Goal: Find specific page/section: Find specific page/section

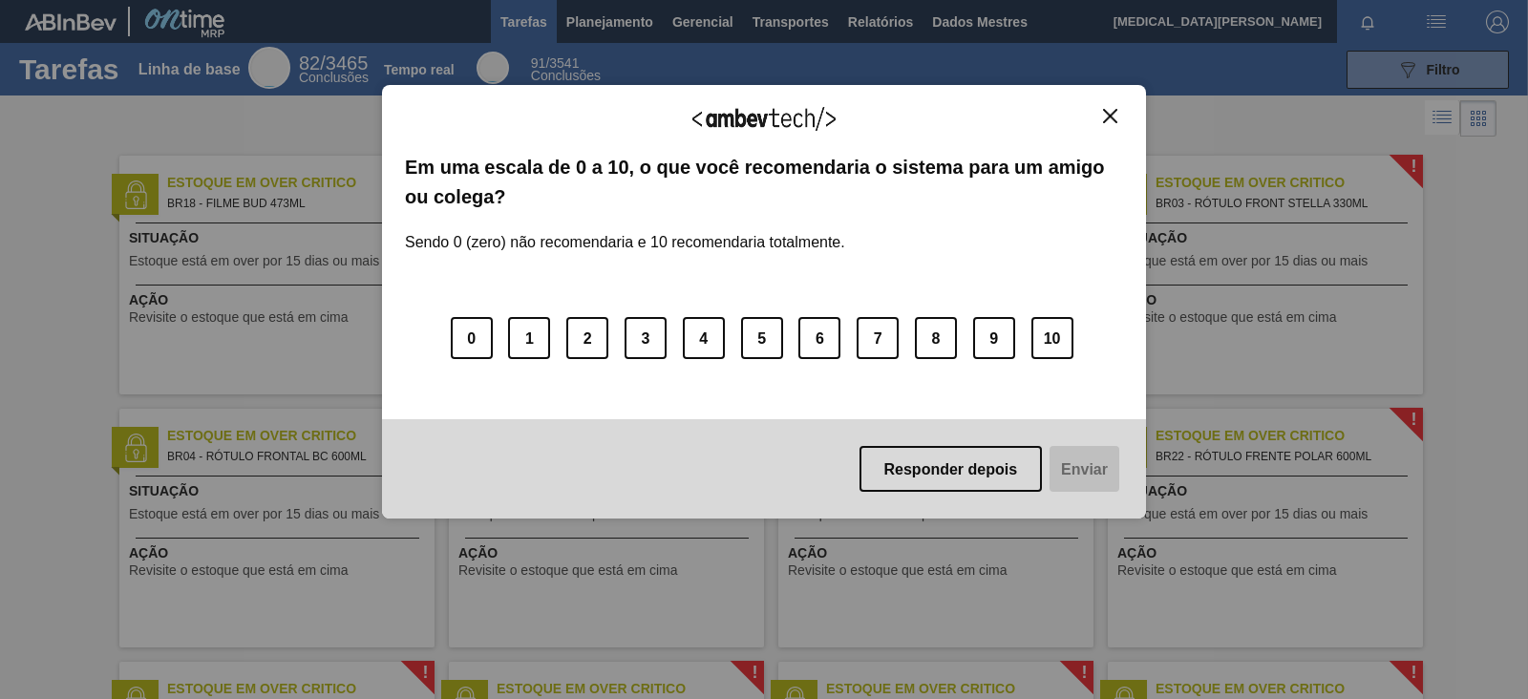
click at [1122, 114] on button "Fechar" at bounding box center [1110, 116] width 26 height 16
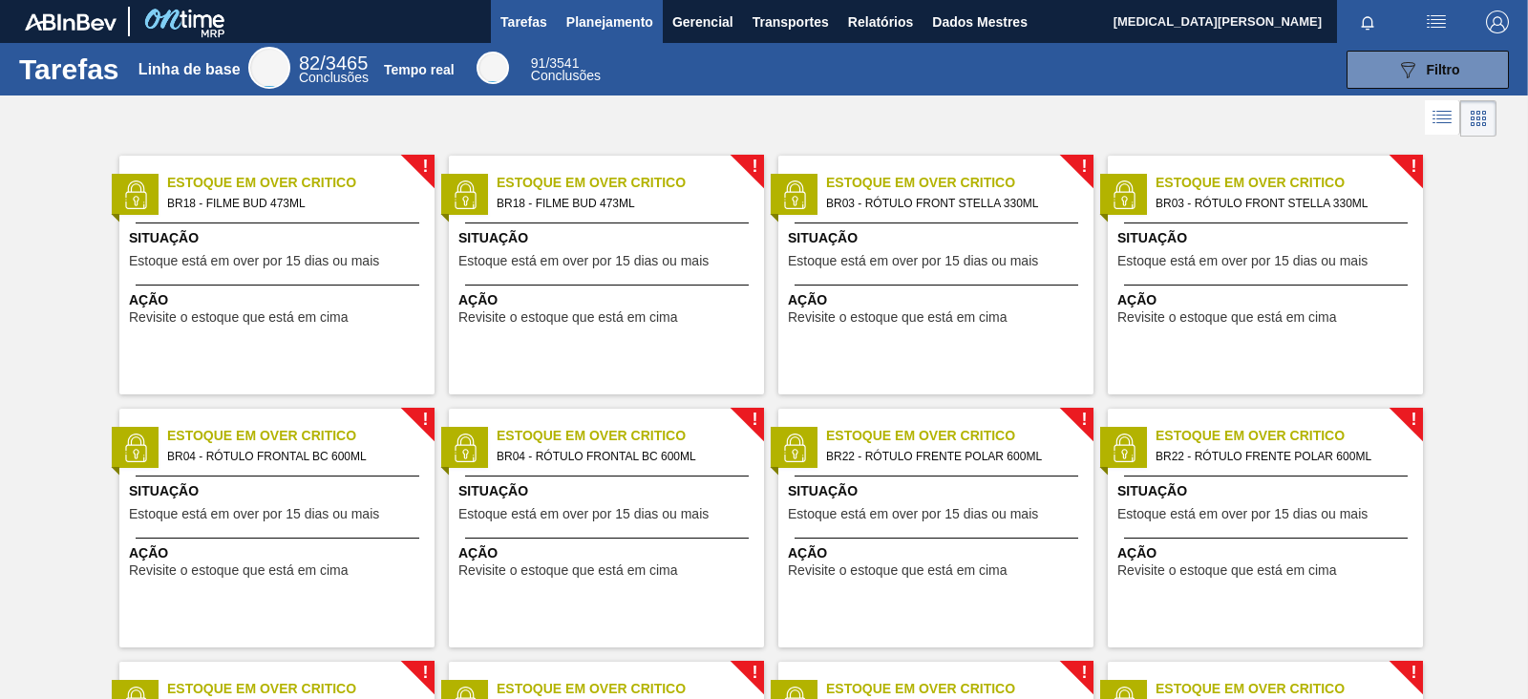
click at [657, 13] on button "Planejamento" at bounding box center [610, 21] width 106 height 43
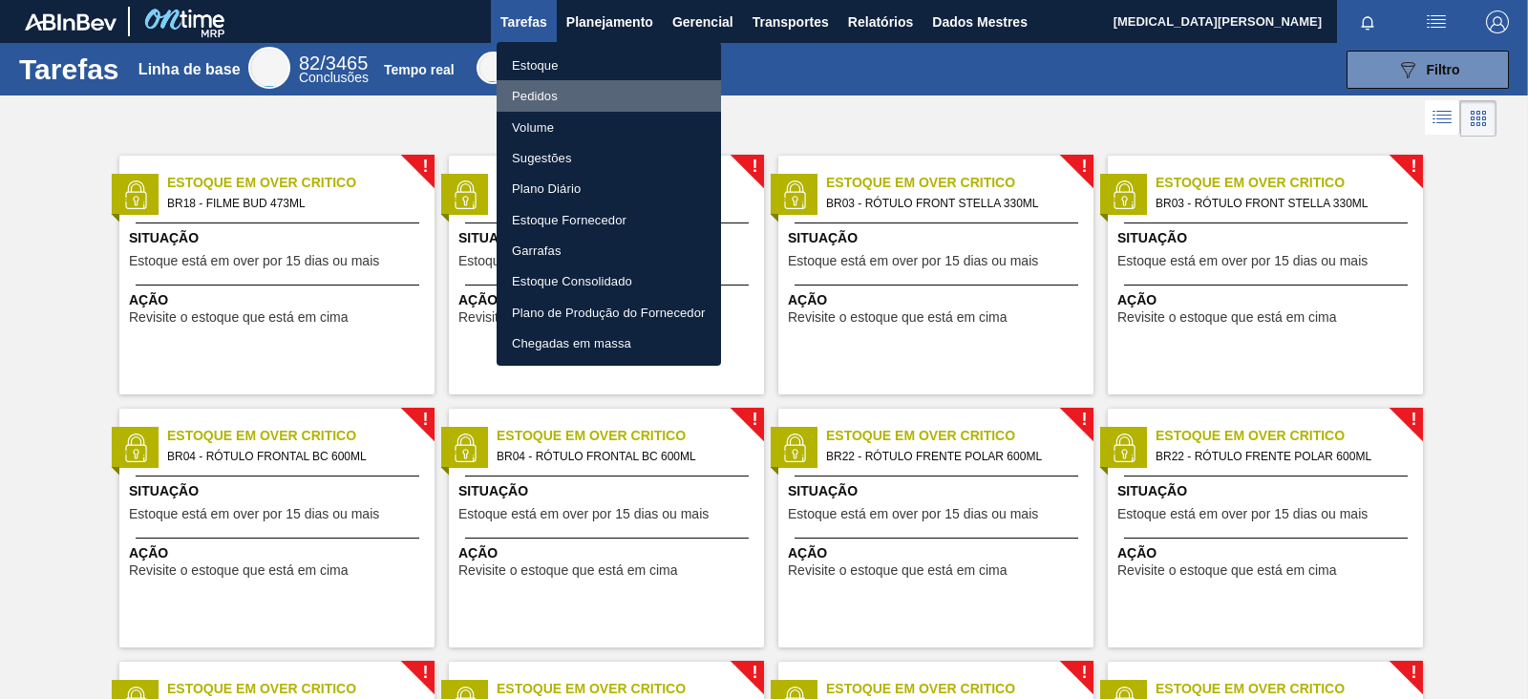
click at [570, 105] on li "Pedidos" at bounding box center [609, 95] width 224 height 31
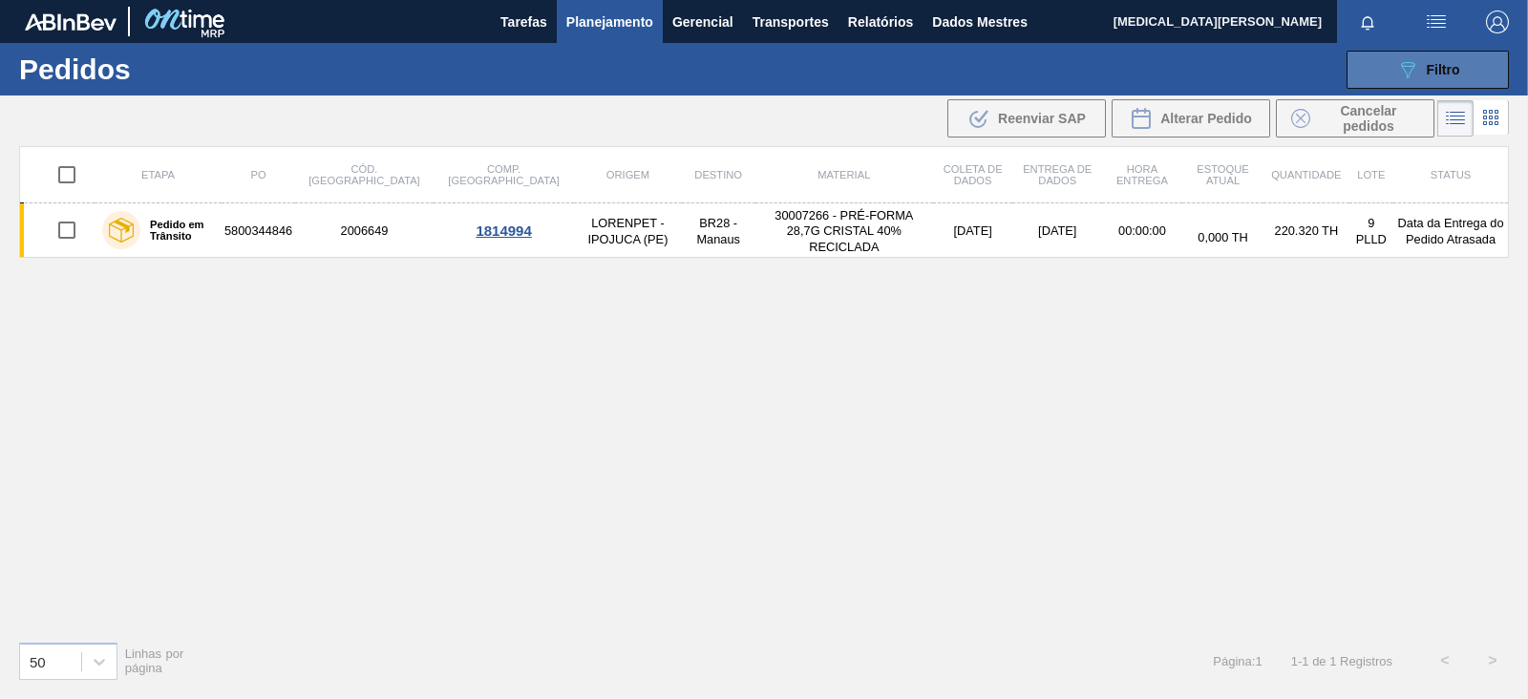
click at [1221, 78] on div "089F7B8B-B2A5-4AFE-B5C0-19BA573D28AC Filtro" at bounding box center [1428, 69] width 64 height 23
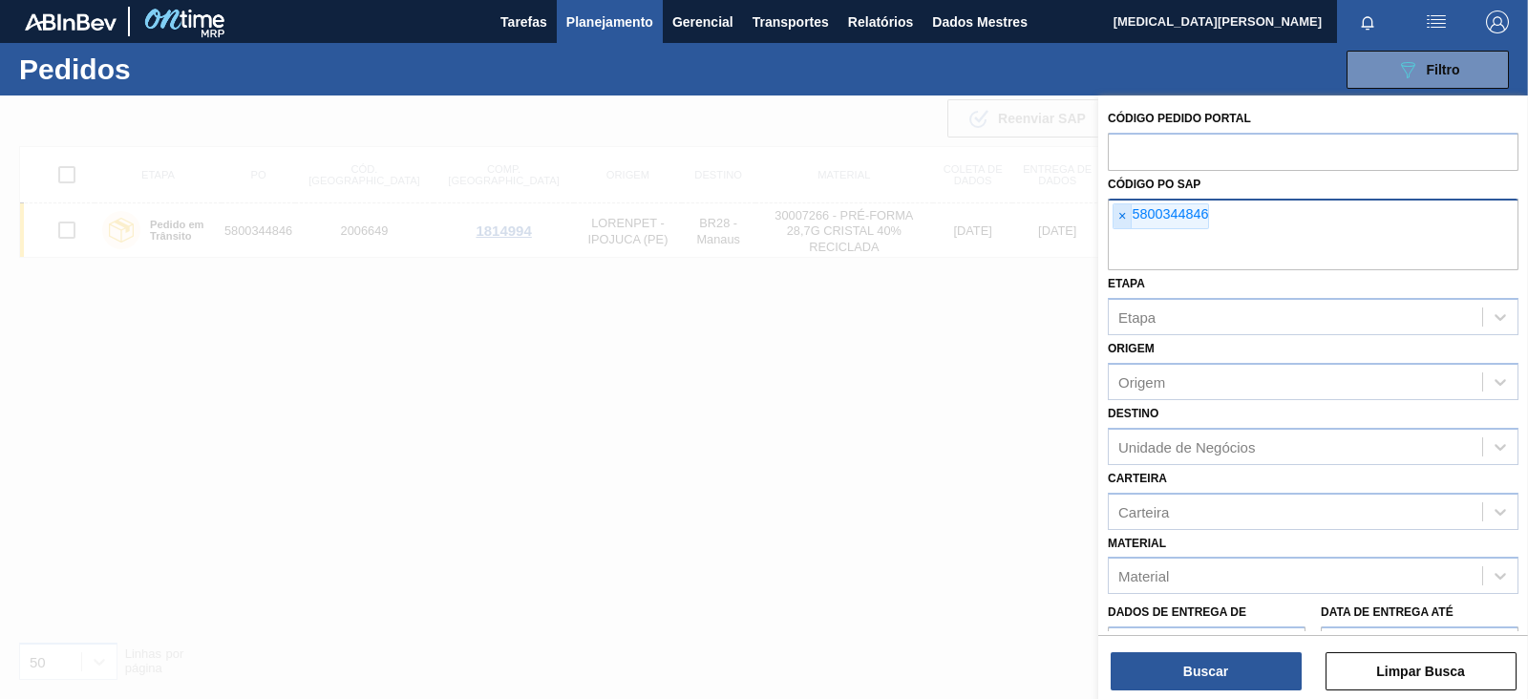
click at [1118, 219] on font "×" at bounding box center [1122, 215] width 8 height 15
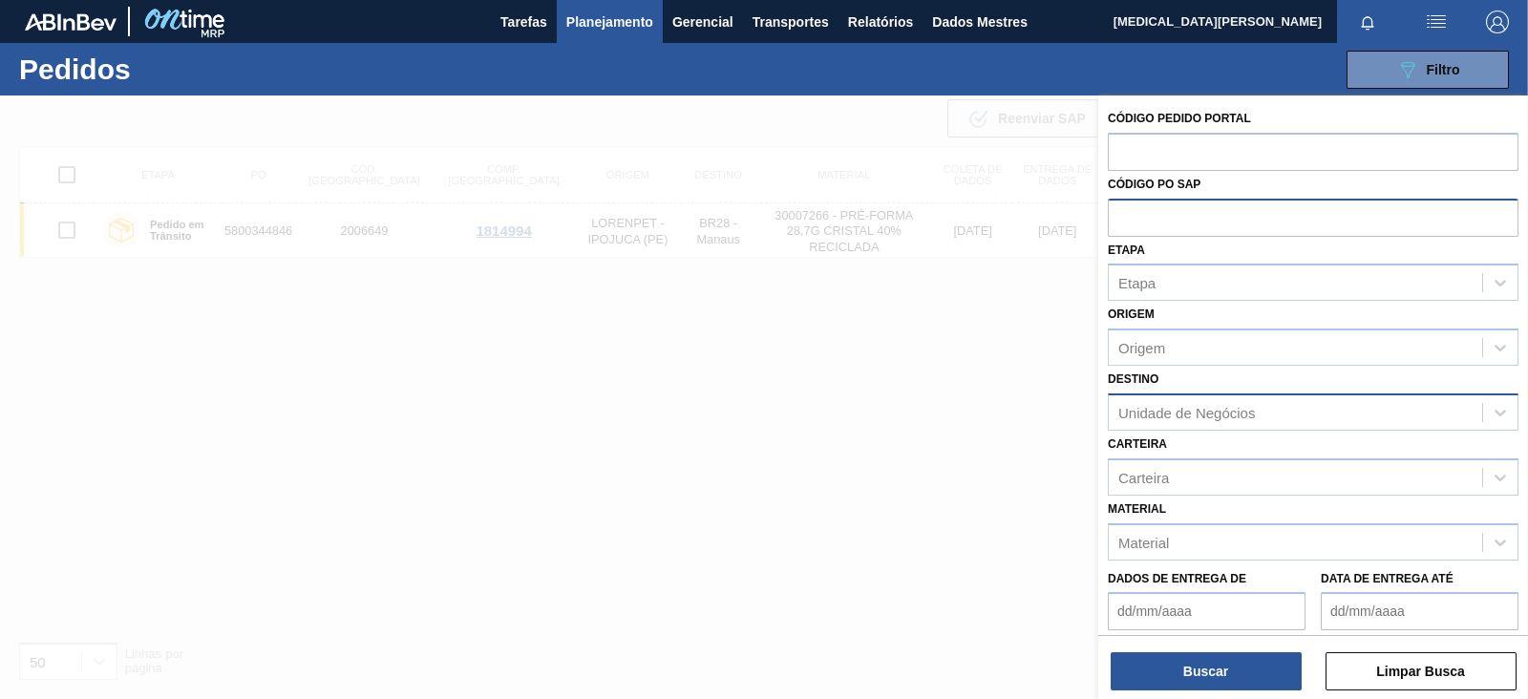
paste input "5800355527"
type input "5800355527"
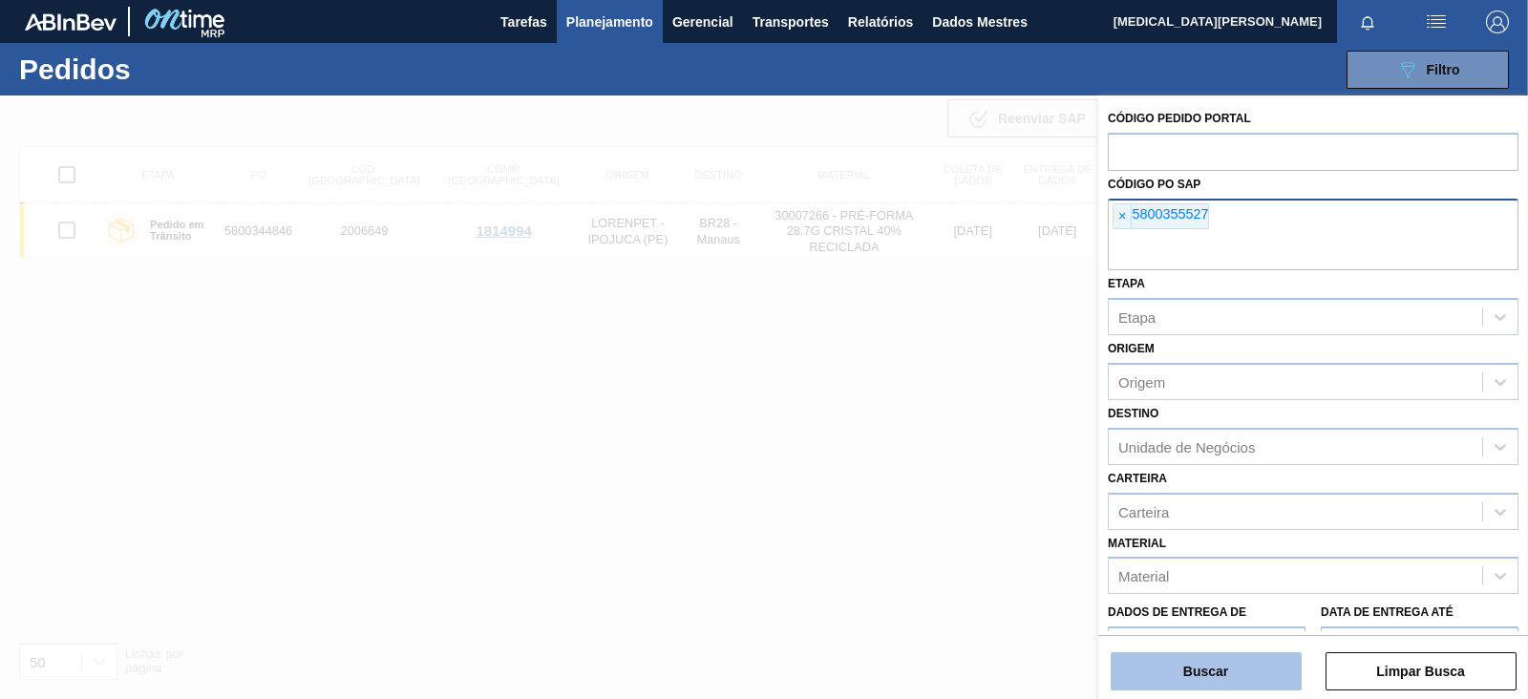
click at [1218, 558] on font "Buscar" at bounding box center [1205, 671] width 45 height 15
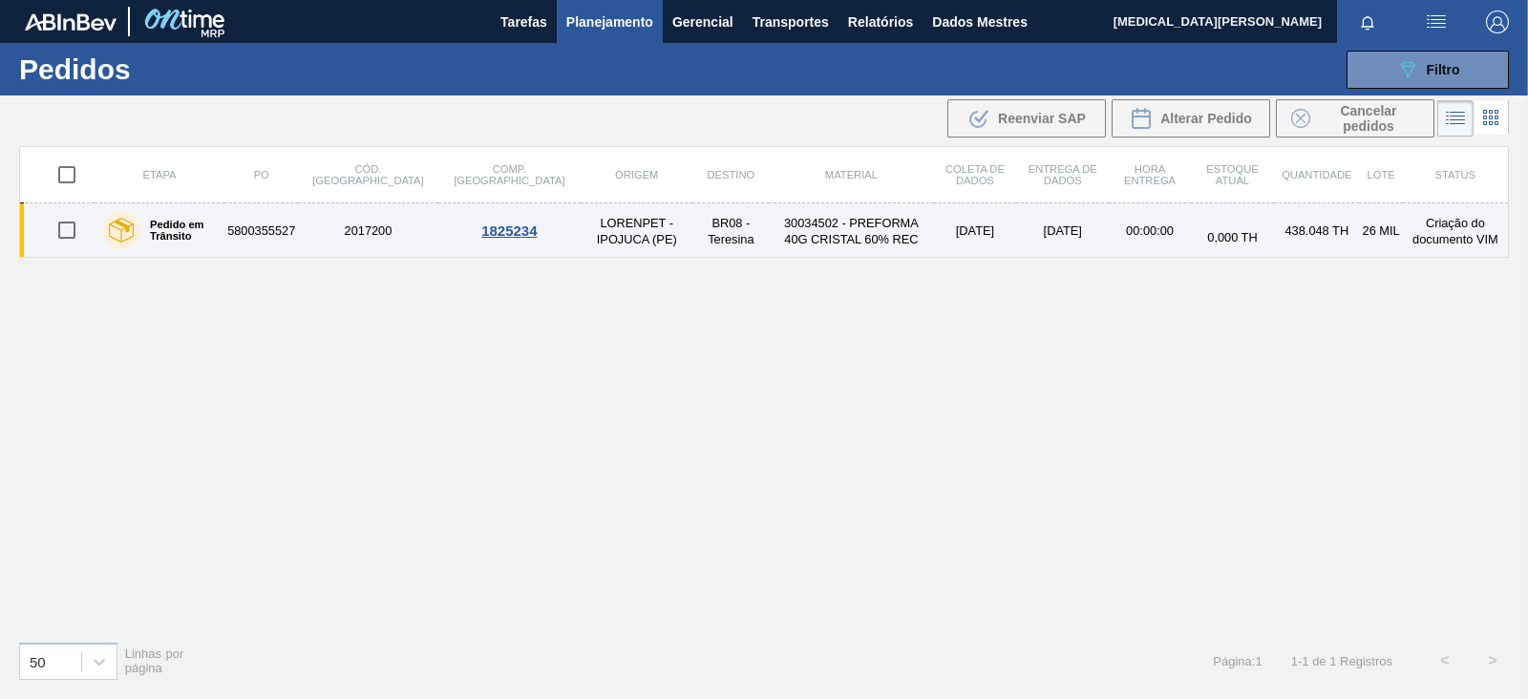
drag, startPoint x: 839, startPoint y: 232, endPoint x: 765, endPoint y: 232, distance: 74.5
drag, startPoint x: 765, startPoint y: 232, endPoint x: 707, endPoint y: 218, distance: 60.0
click at [784, 218] on font "30034502 - PREFORMA 40G CRISTAL 60% REC" at bounding box center [851, 231] width 135 height 31
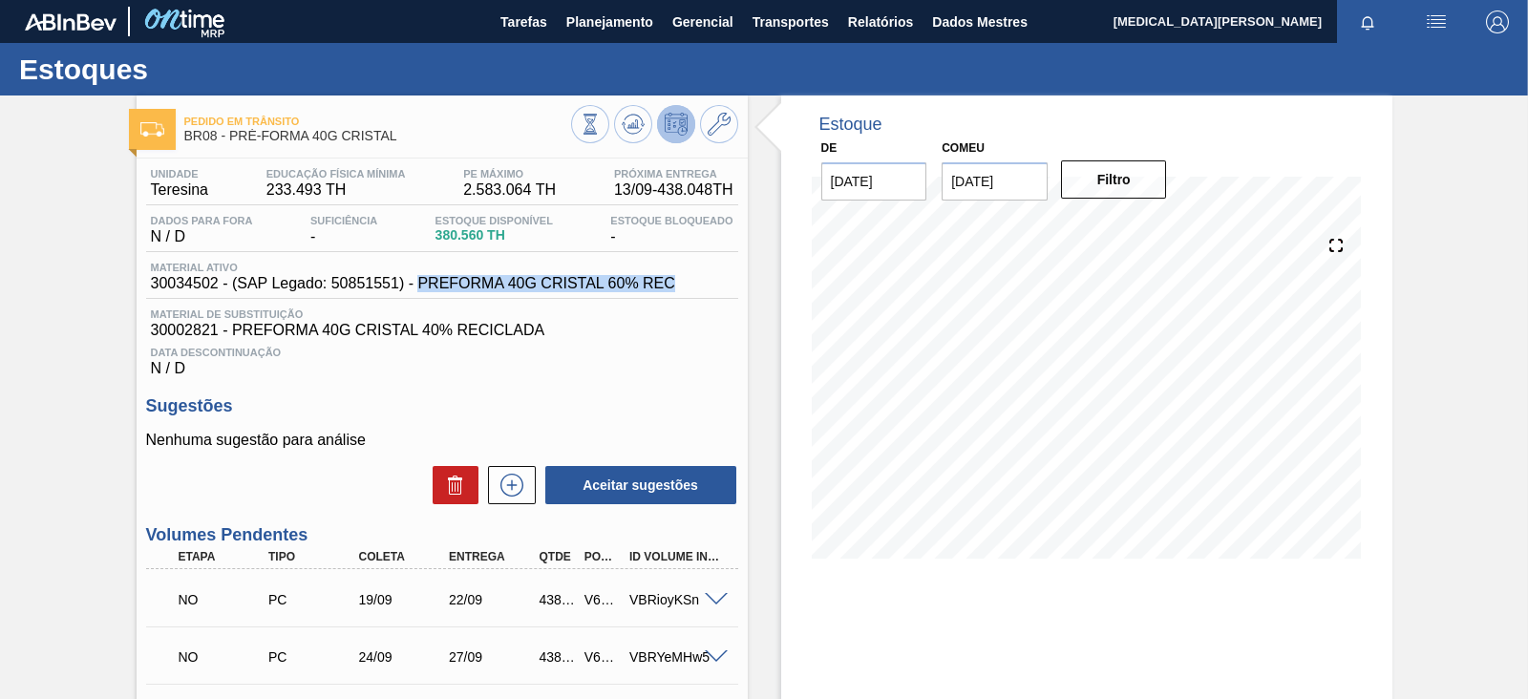
drag, startPoint x: 673, startPoint y: 292, endPoint x: 432, endPoint y: 291, distance: 241.6
click at [423, 292] on div "Material ativo 30034502 - (SAP Legado: 50851551) - PREFORMA 40G CRISTAL 60% REC" at bounding box center [413, 277] width 534 height 31
copy font "REFORMA 40G CRISTAL 60% REC"
